Goal: Book appointment/travel/reservation

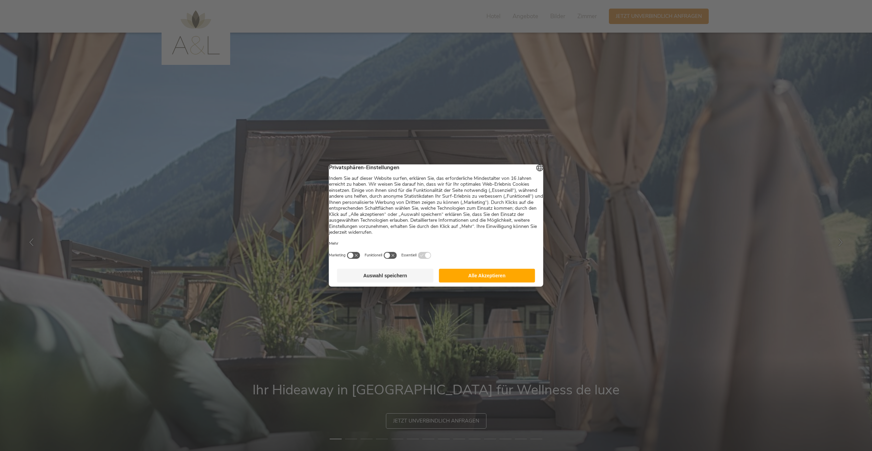
click at [478, 276] on button "Alle Akzeptieren" at bounding box center [487, 276] width 96 height 14
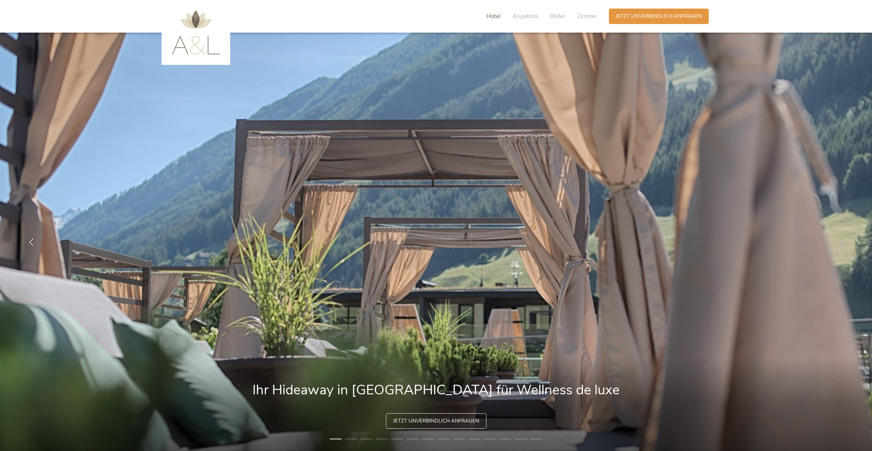
click at [494, 17] on span "Hotel" at bounding box center [493, 16] width 14 height 8
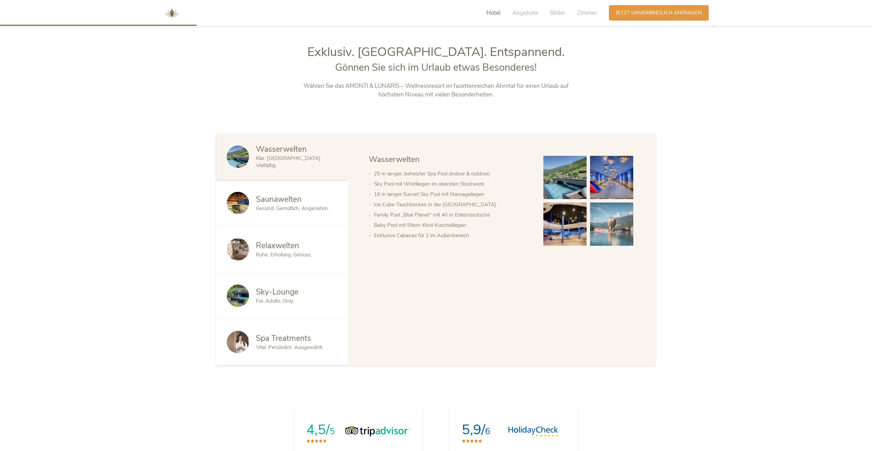
scroll to position [474, 0]
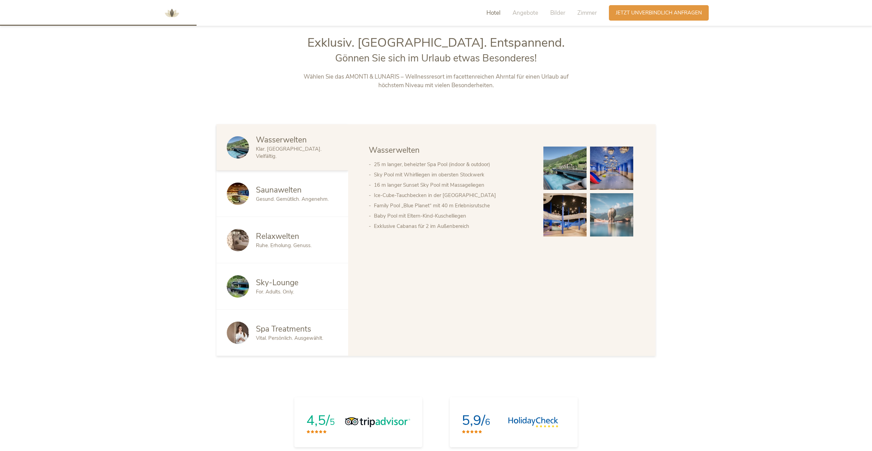
click at [278, 296] on div "Sky-Lounge For. Adults. Only." at bounding box center [282, 286] width 132 height 46
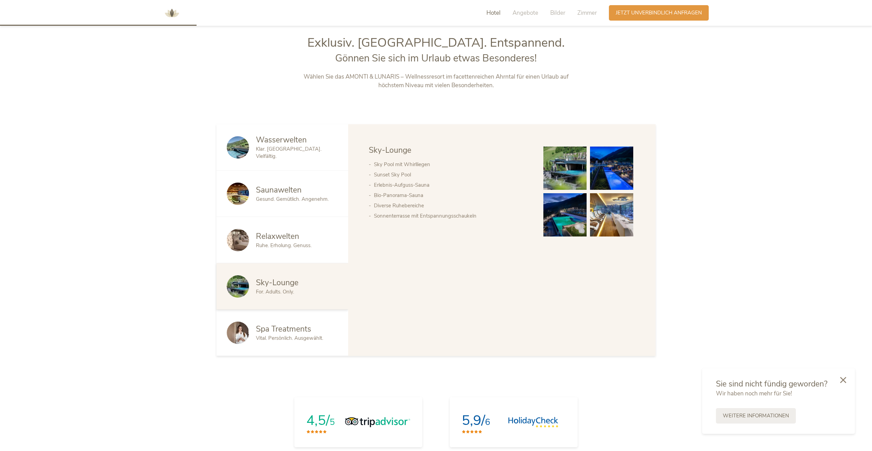
click at [305, 242] on span "Ruhe. Erholung. Genuss." at bounding box center [284, 245] width 56 height 7
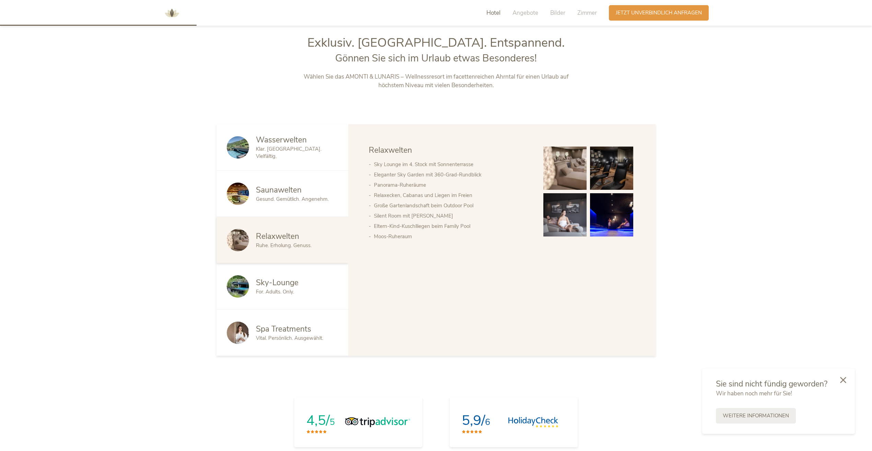
click at [315, 204] on div "Saunawelten Gesund. Gemütlich. Angenehm." at bounding box center [282, 193] width 132 height 46
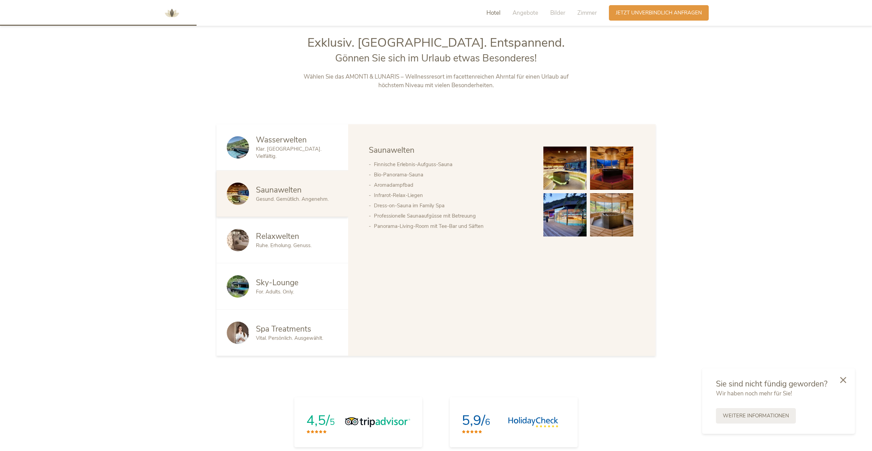
click at [284, 166] on div "Wasserwelten Klar. Belebend. Vielfältig." at bounding box center [282, 147] width 132 height 46
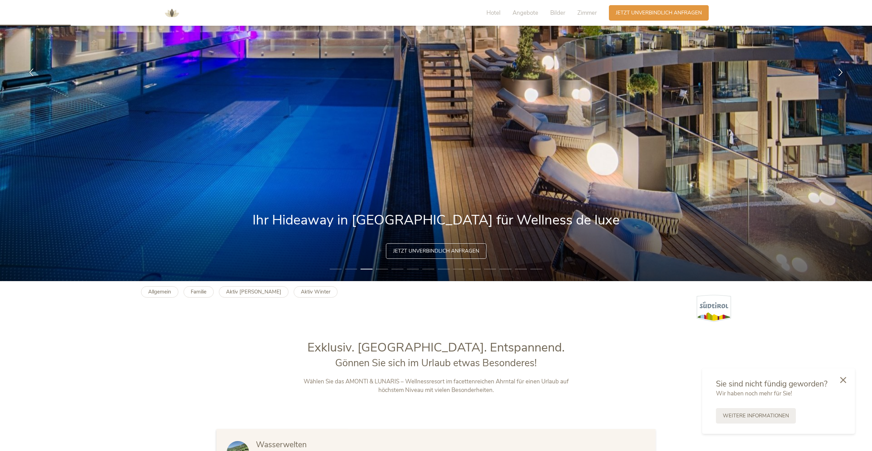
scroll to position [0, 0]
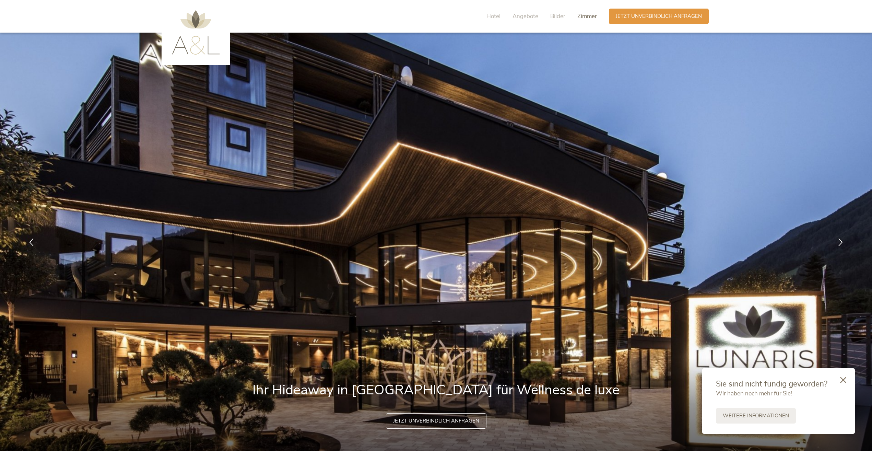
click at [579, 20] on span "Zimmer" at bounding box center [587, 16] width 20 height 8
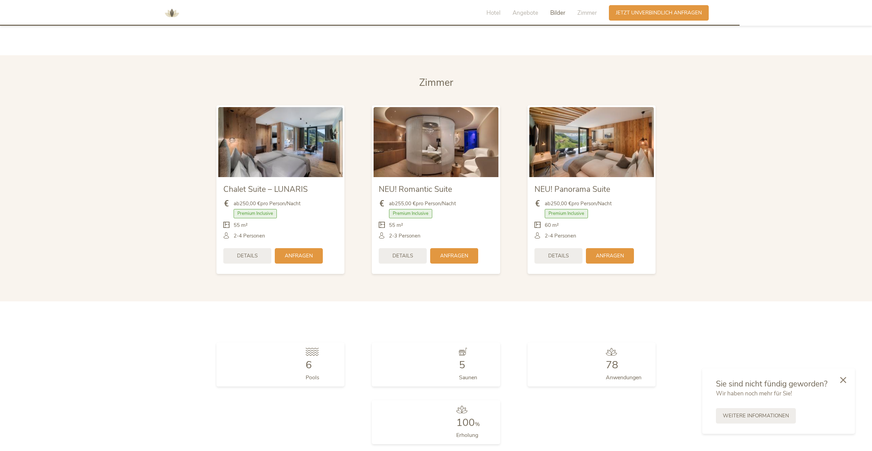
scroll to position [1806, 0]
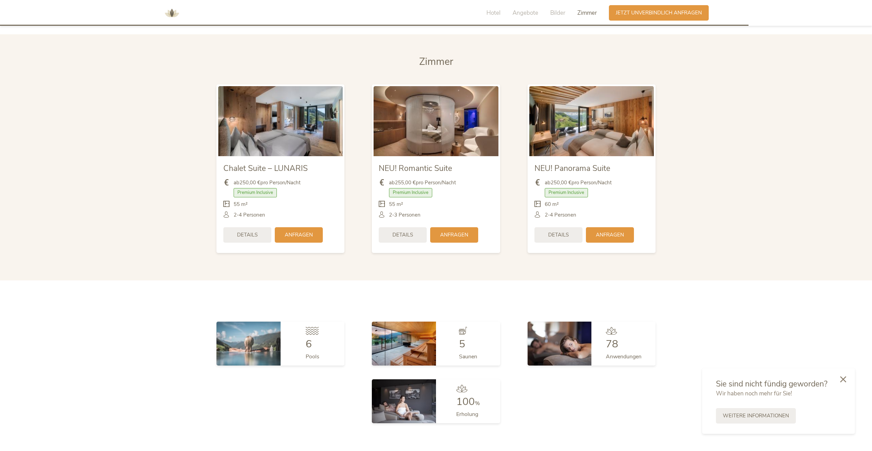
click at [843, 380] on icon at bounding box center [843, 379] width 6 height 6
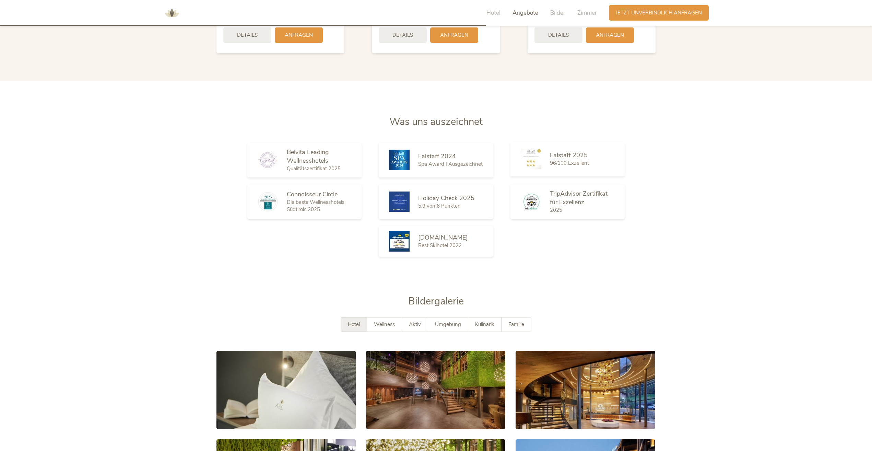
scroll to position [1168, 0]
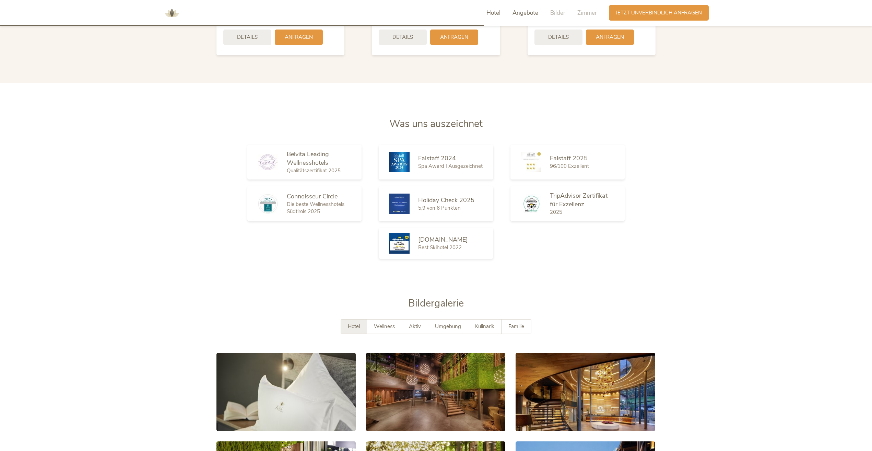
click at [488, 13] on span "Hotel" at bounding box center [493, 13] width 14 height 8
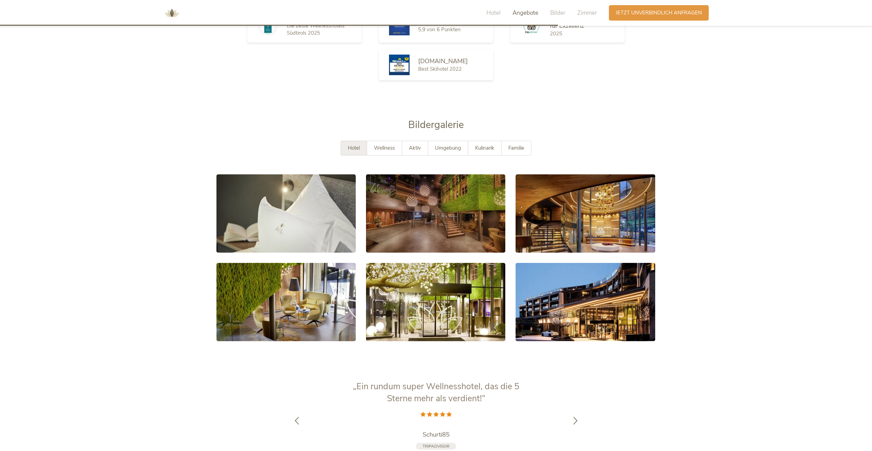
scroll to position [1347, 0]
click at [395, 151] on div "Wellness" at bounding box center [384, 148] width 35 height 14
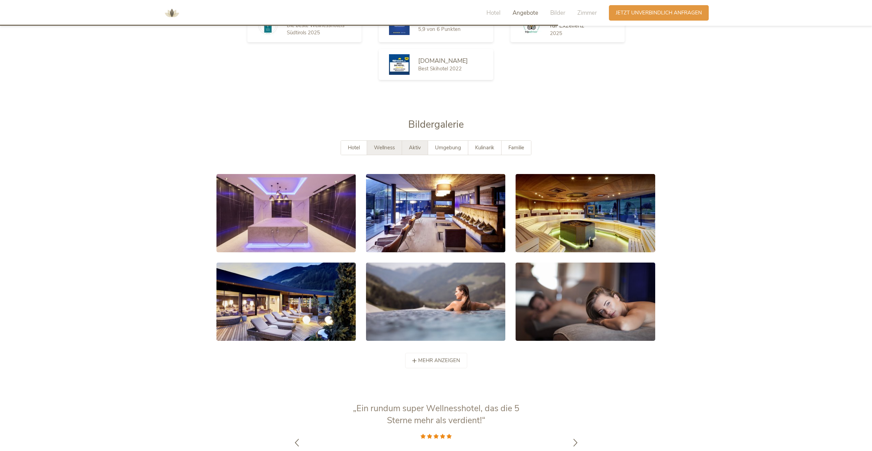
click at [413, 143] on div "Aktiv" at bounding box center [415, 148] width 26 height 14
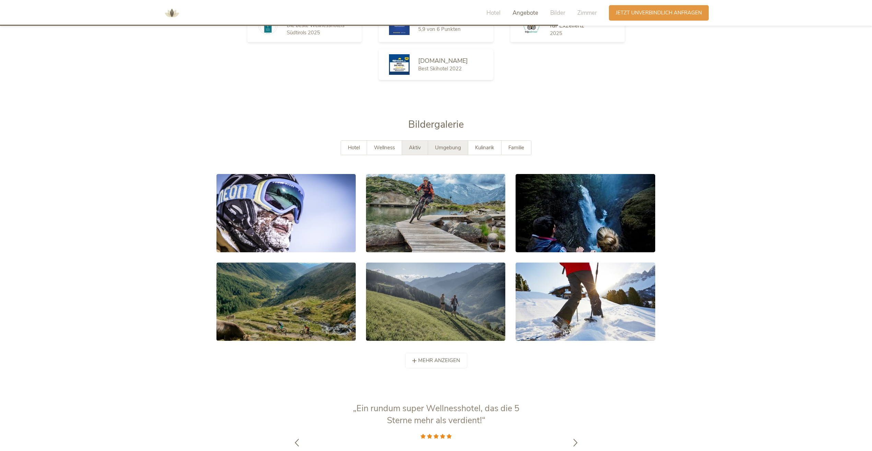
click at [439, 151] on div "Umgebung" at bounding box center [448, 148] width 40 height 14
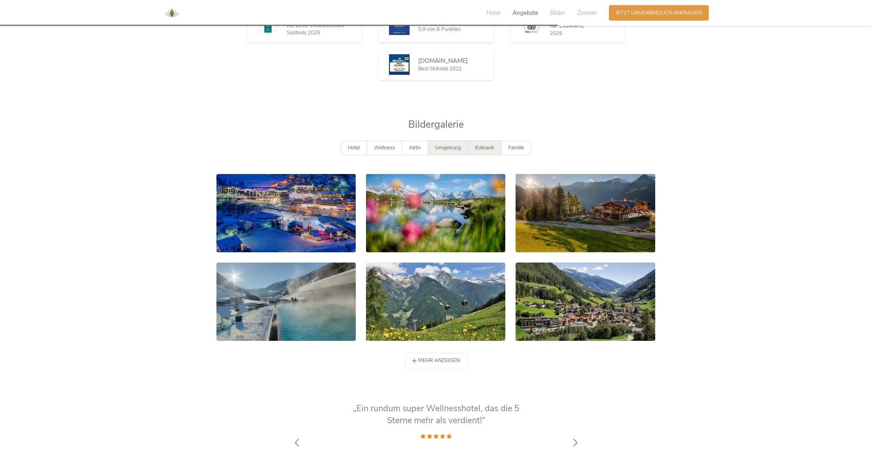
click at [472, 151] on div "Kulinarik" at bounding box center [484, 148] width 33 height 14
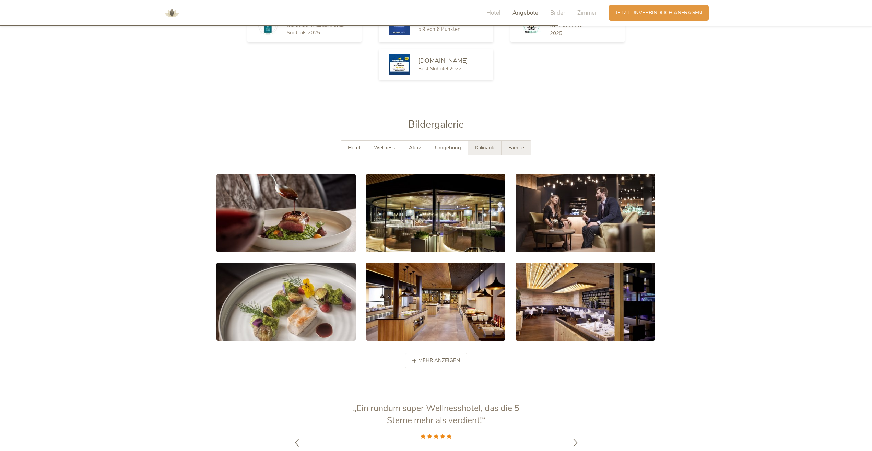
click at [508, 150] on div "Familie" at bounding box center [515, 148] width 29 height 14
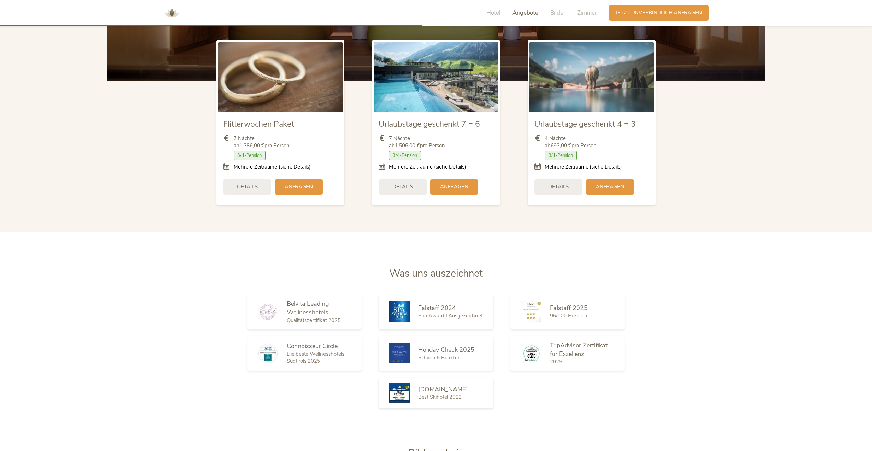
scroll to position [1019, 0]
click at [570, 156] on span "3/4-Pension" at bounding box center [561, 155] width 32 height 9
click at [566, 187] on span "Details" at bounding box center [558, 185] width 21 height 7
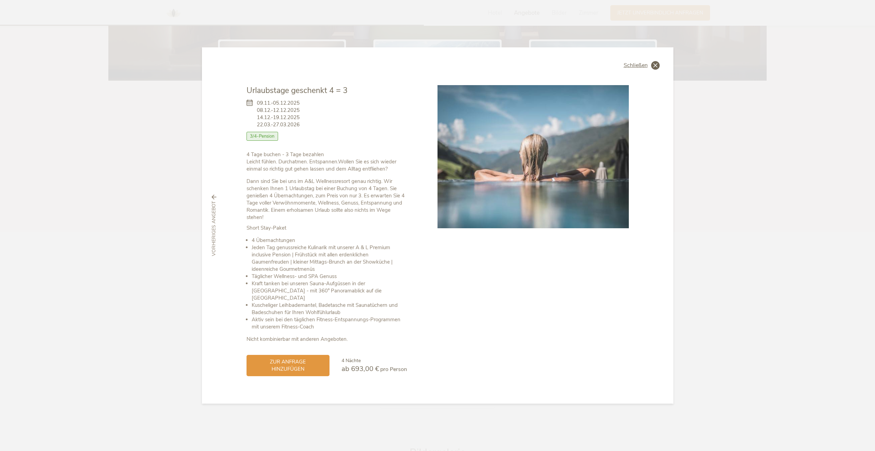
click at [654, 70] on icon at bounding box center [655, 65] width 9 height 9
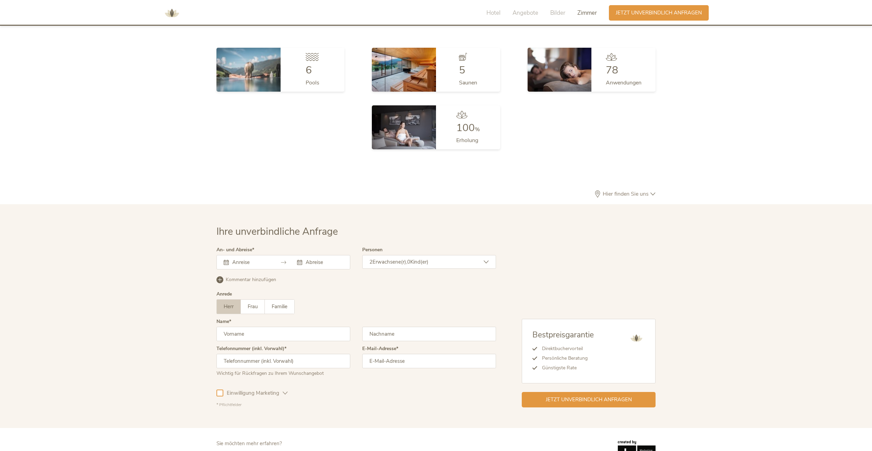
scroll to position [2105, 0]
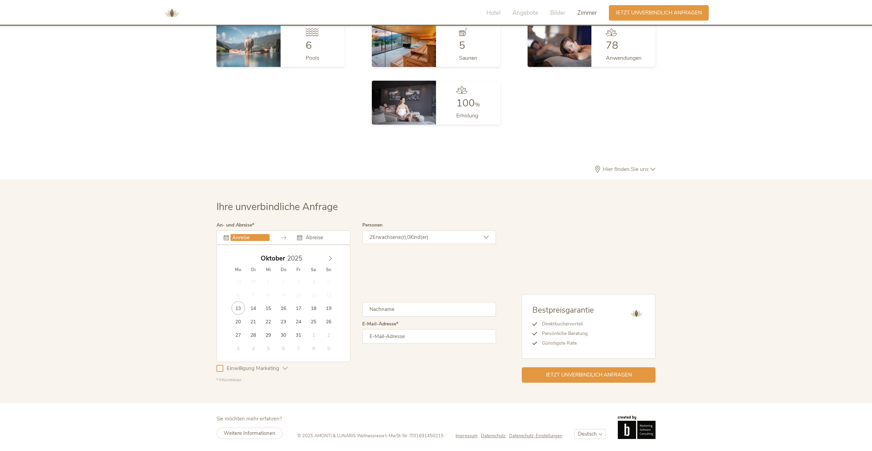
click at [238, 238] on input "text" at bounding box center [249, 237] width 39 height 7
type input "22.10.2025"
type input "26.10.2025"
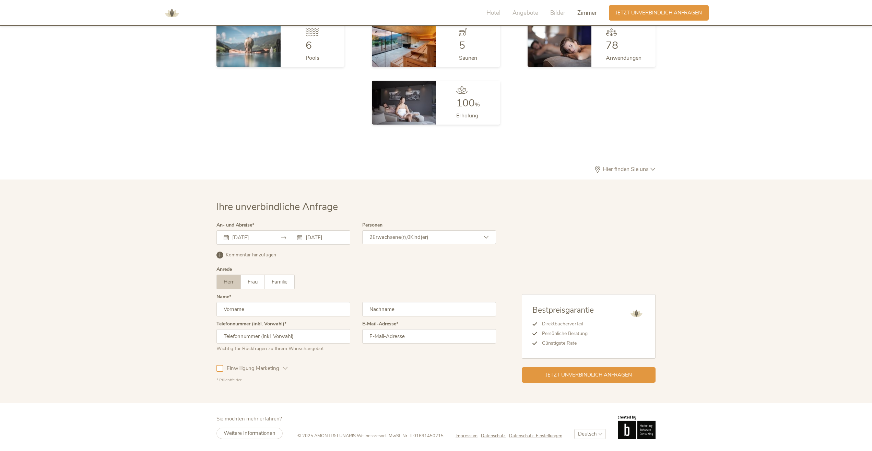
click at [487, 239] on icon at bounding box center [486, 237] width 5 height 5
click at [482, 272] on icon at bounding box center [482, 271] width 10 height 10
click at [476, 291] on select "wählen 0 1 2 3 4 5 6 7 8 9 10 11 12 13 14 15 16 17" at bounding box center [471, 289] width 31 height 11
select select "9"
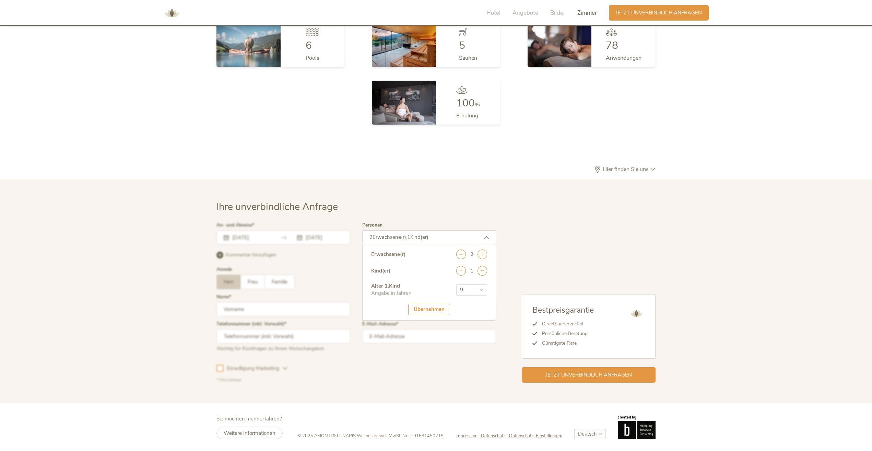
click at [456, 284] on select "wählen 0 1 2 3 4 5 6 7 8 9 10 11 12 13 14 15 16 17" at bounding box center [471, 289] width 31 height 11
click at [528, 265] on div "Bestpreisgarantie Direktbuchervorteil Persönliche Beratung Günstigste Rate Jetz…" at bounding box center [575, 303] width 159 height 160
click at [403, 352] on div at bounding box center [356, 302] width 283 height 163
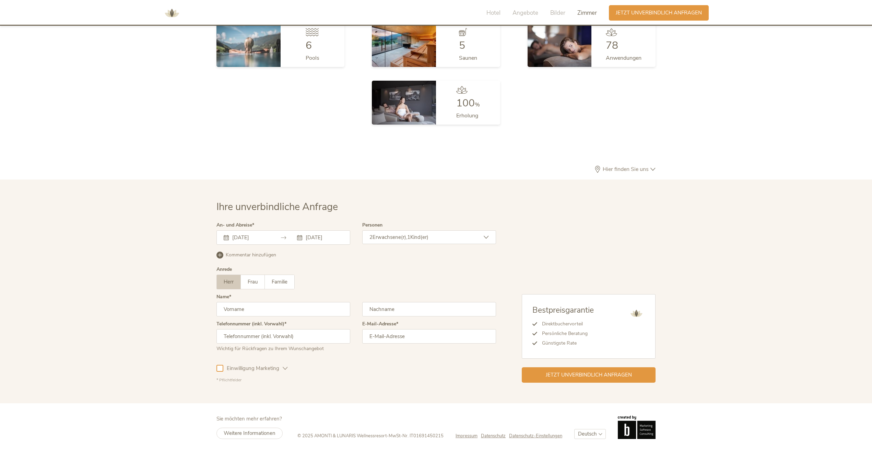
click at [274, 313] on input "text" at bounding box center [283, 309] width 134 height 14
type input "Sascha"
type input "Ehret"
click at [265, 343] on input "text" at bounding box center [283, 336] width 134 height 14
type input "017630505252"
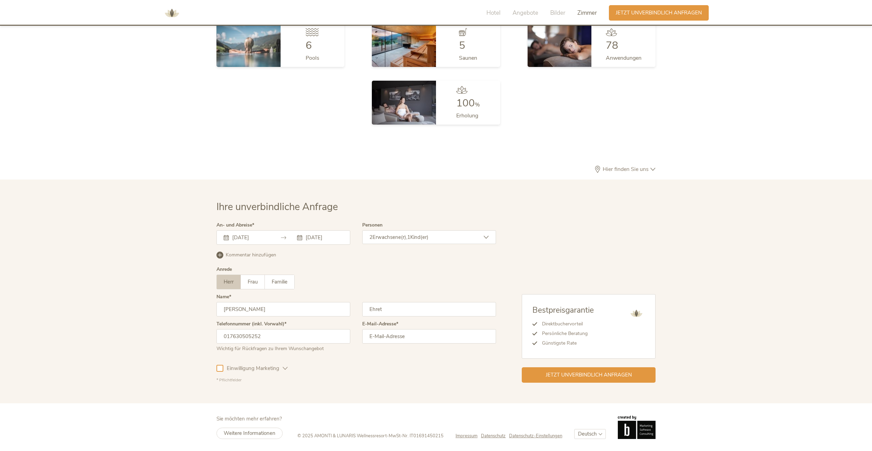
click at [354, 382] on div "* Pflichtfelder" at bounding box center [356, 380] width 280 height 6
click at [391, 340] on input "email" at bounding box center [429, 336] width 134 height 14
type input "sascha.ehret@outlook.com"
click at [357, 375] on div "Einwilligung Marketing Einwilligung Profilierung" at bounding box center [356, 367] width 280 height 20
click at [224, 368] on span "Einwilligung Marketing" at bounding box center [252, 368] width 59 height 7
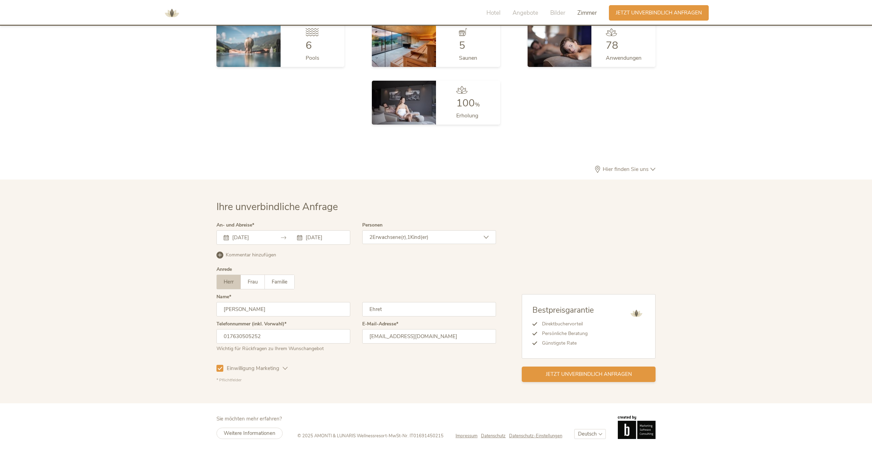
click at [624, 373] on span "Jetzt unverbindlich anfragen" at bounding box center [589, 373] width 86 height 7
